Goal: Information Seeking & Learning: Learn about a topic

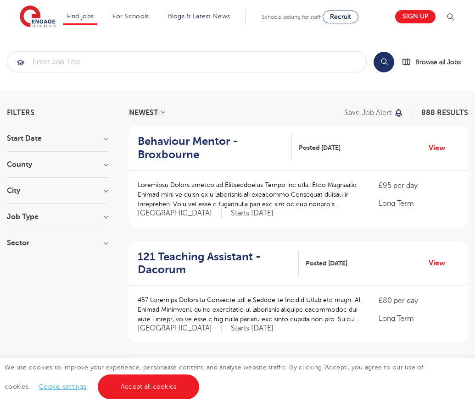
scroll to position [900, 0]
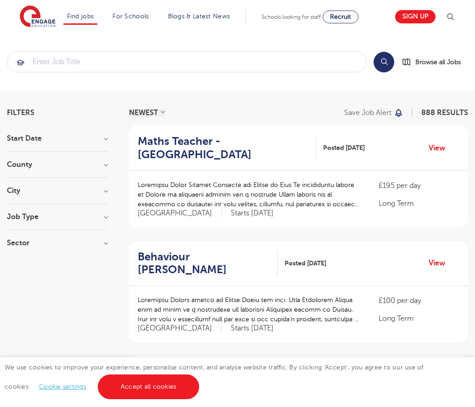
scroll to position [900, 0]
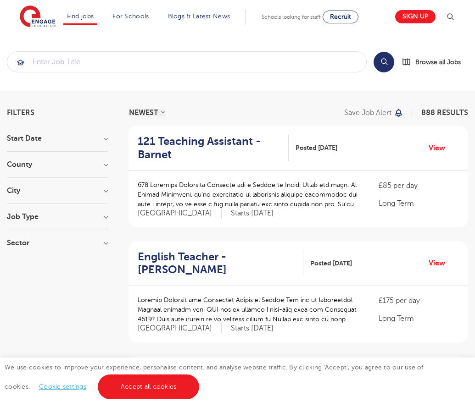
scroll to position [900, 0]
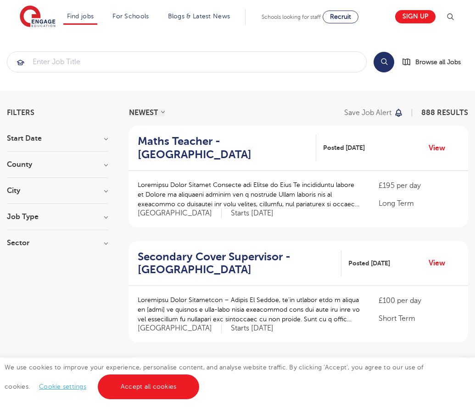
scroll to position [934, 0]
